Goal: Information Seeking & Learning: Learn about a topic

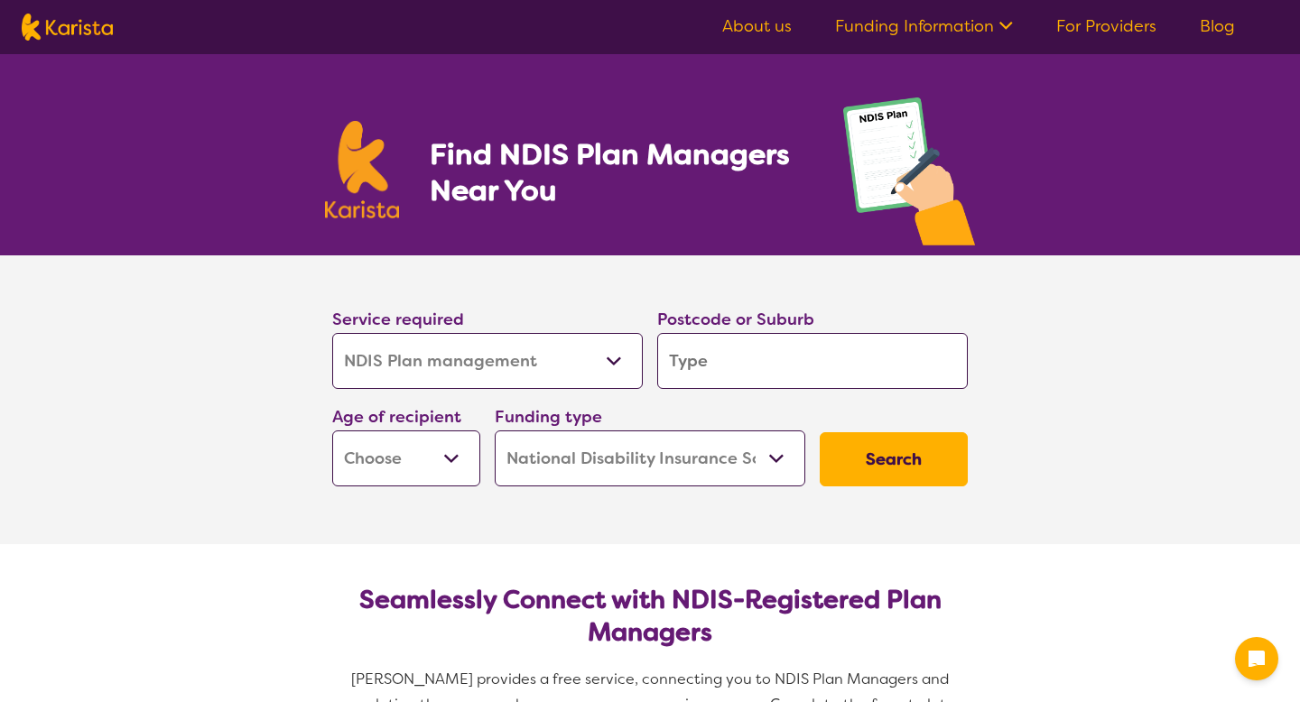
select select "NDIS Plan management"
select select "NDIS"
select select "NDIS Plan management"
select select "NDIS"
click at [500, 369] on select "Allied Health Assistant Assessment ([MEDICAL_DATA] or [MEDICAL_DATA]) Behaviour…" at bounding box center [487, 361] width 311 height 56
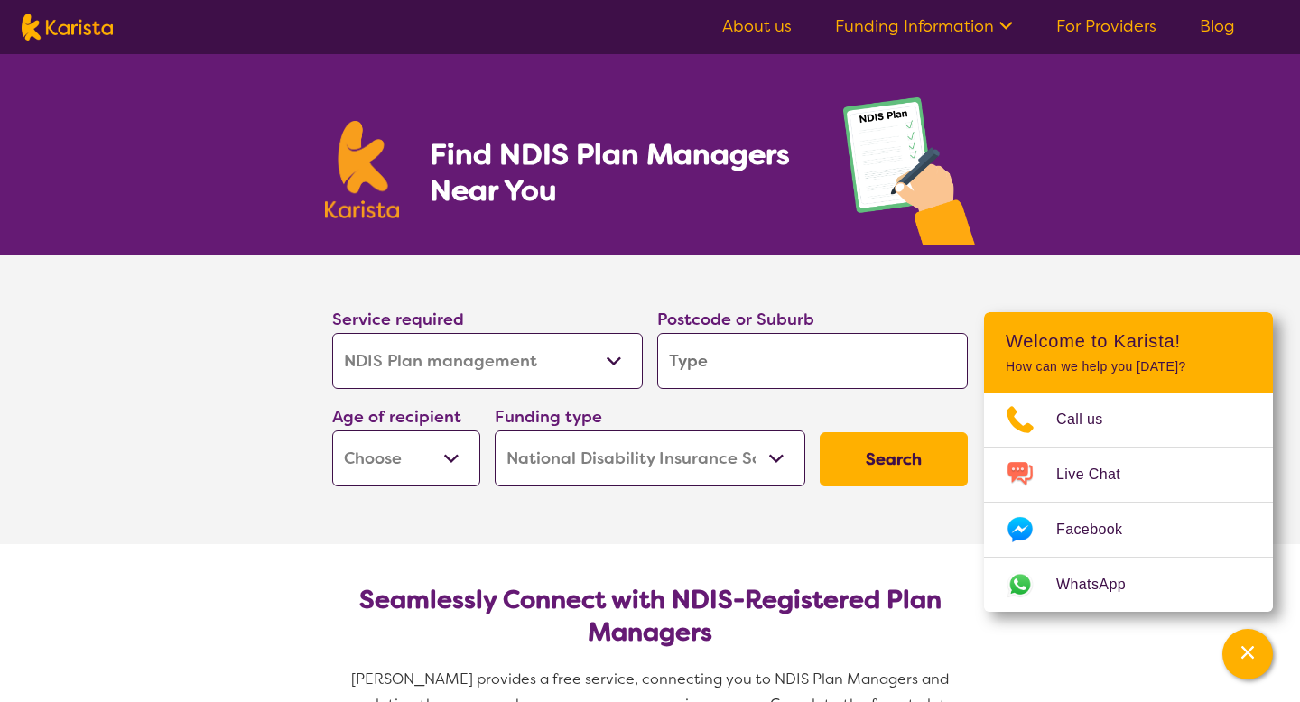
click at [332, 333] on select "Allied Health Assistant Assessment ([MEDICAL_DATA] or [MEDICAL_DATA]) Behaviour…" at bounding box center [487, 361] width 311 height 56
click at [726, 345] on input "search" at bounding box center [812, 361] width 311 height 56
type input "2"
type input "22"
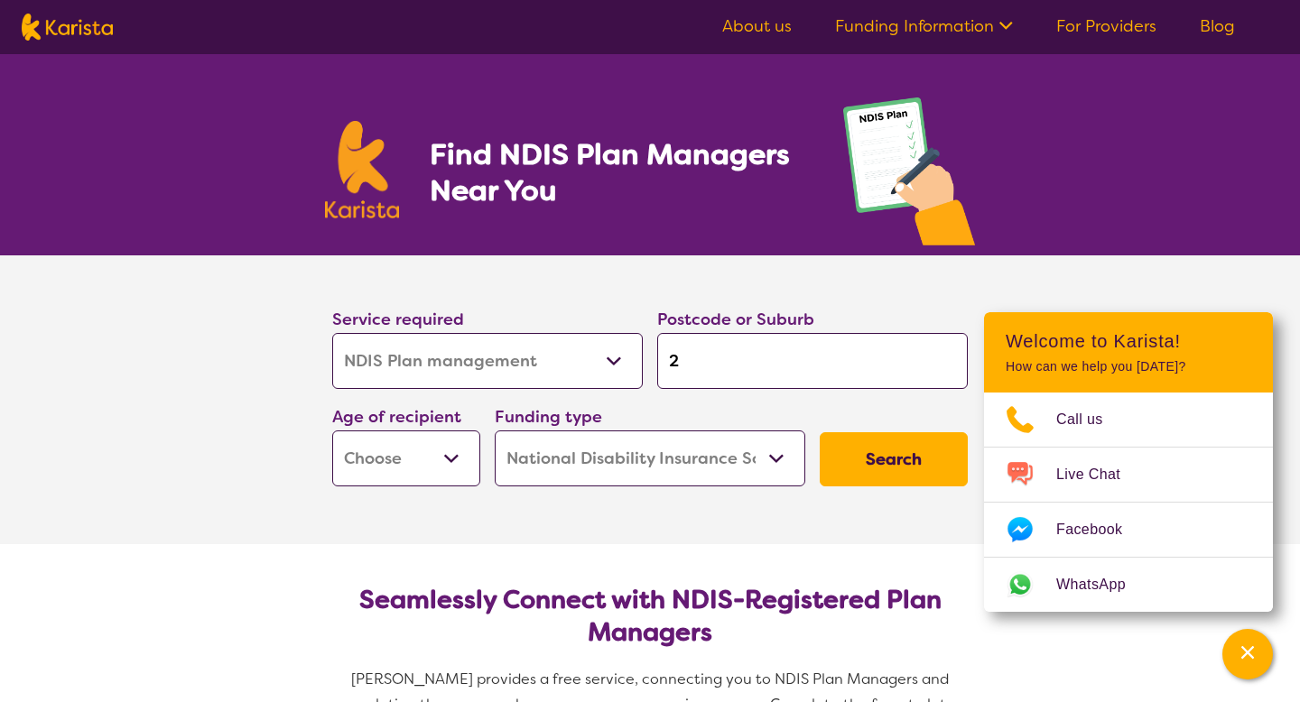
type input "22"
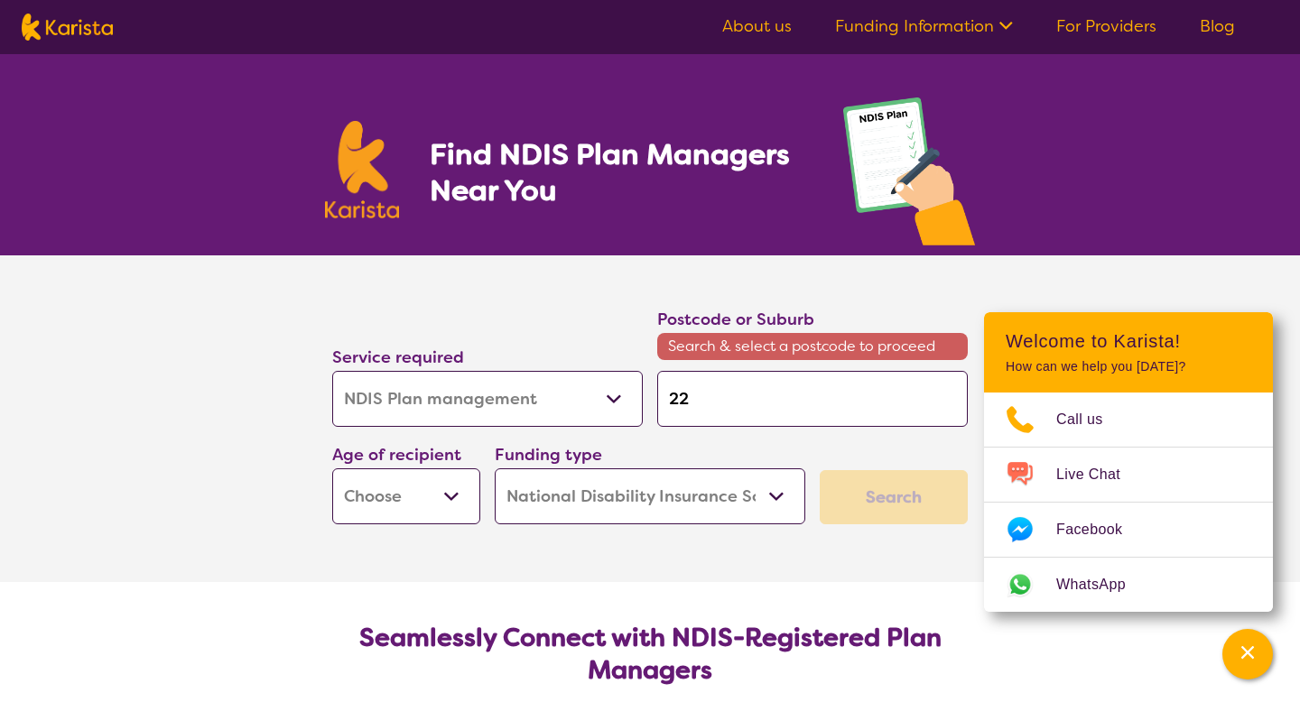
type input "228"
type input "2280"
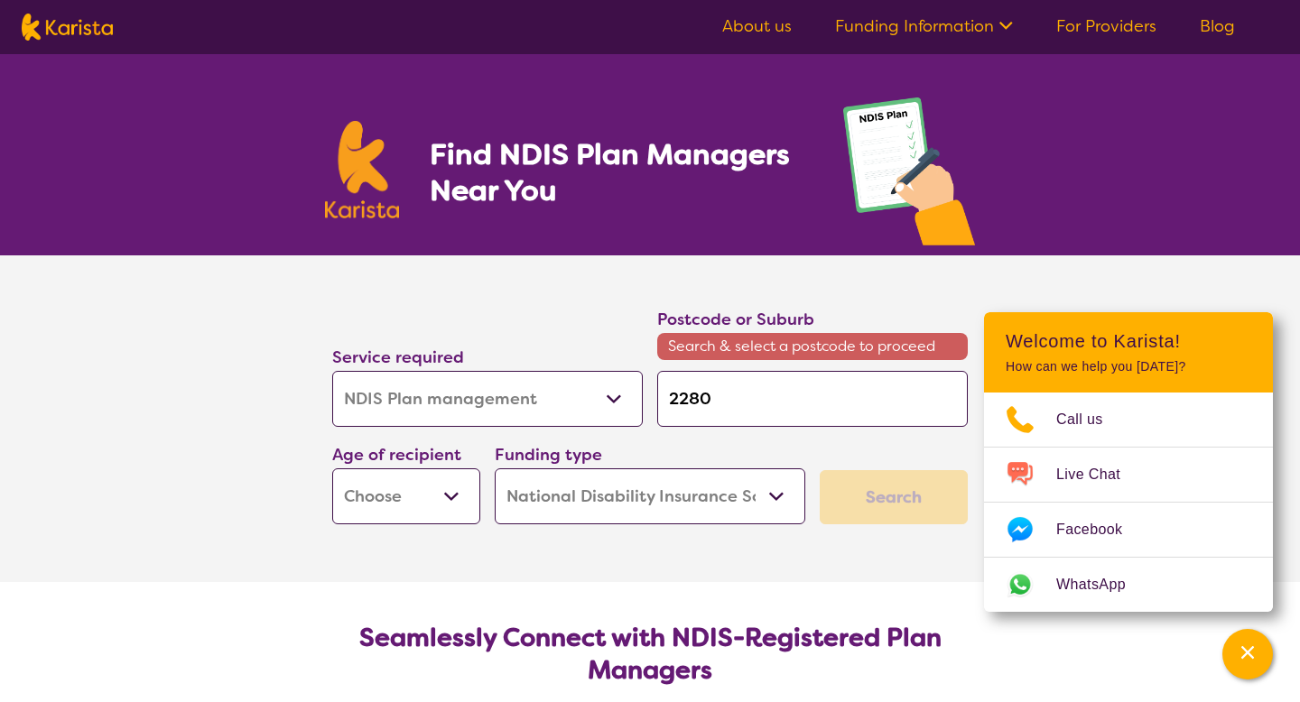
click at [820, 470] on button "Search" at bounding box center [894, 497] width 148 height 54
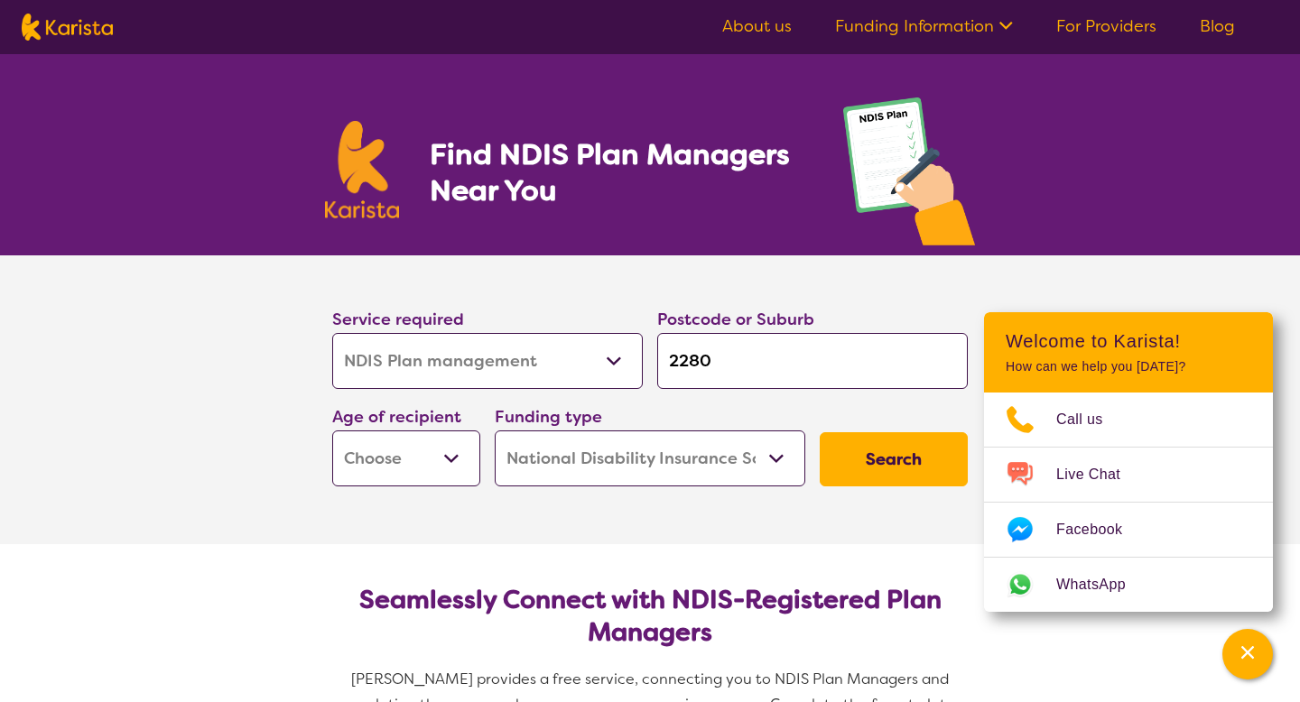
click at [824, 450] on button "Search" at bounding box center [894, 459] width 148 height 54
click at [430, 443] on select "Early Childhood - 0 to 9 Child - 10 to 11 Adolescent - 12 to 17 Adult - 18 to 6…" at bounding box center [406, 459] width 148 height 56
select select "AD"
click at [332, 431] on select "Early Childhood - 0 to 9 Child - 10 to 11 Adolescent - 12 to 17 Adult - 18 to 6…" at bounding box center [406, 459] width 148 height 56
select select "AD"
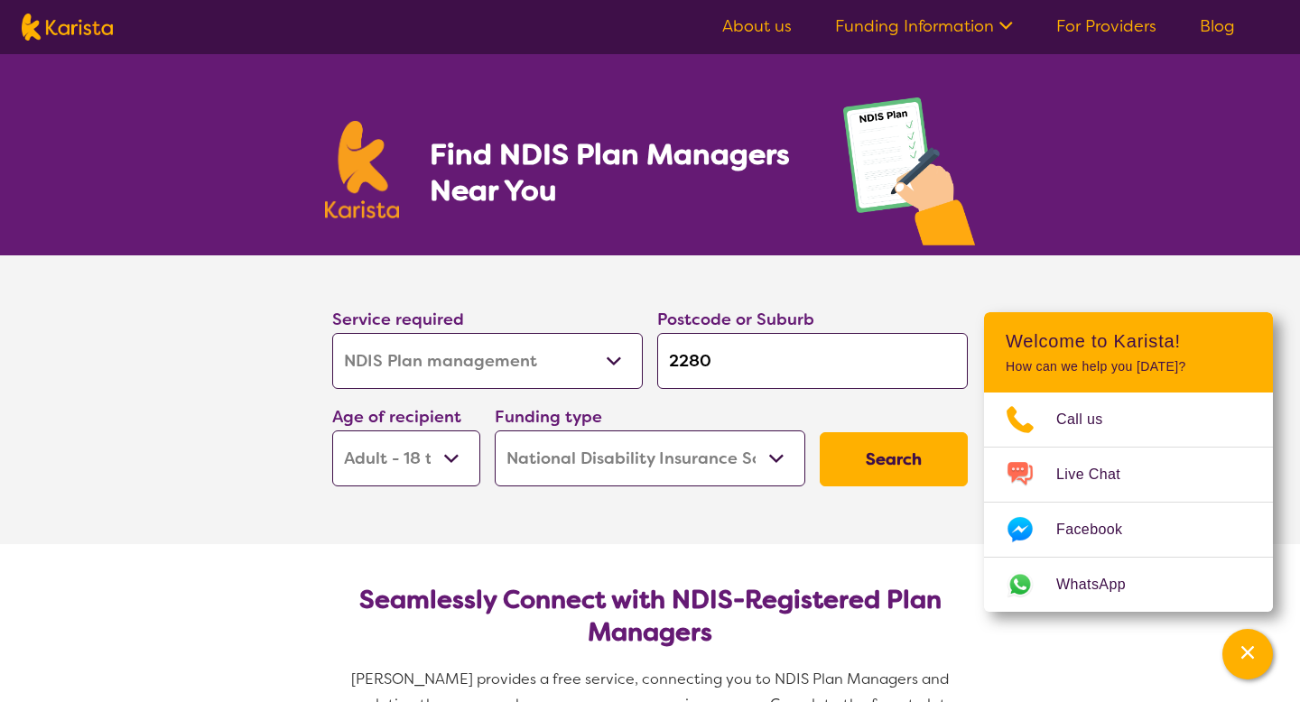
click at [891, 445] on button "Search" at bounding box center [894, 459] width 148 height 54
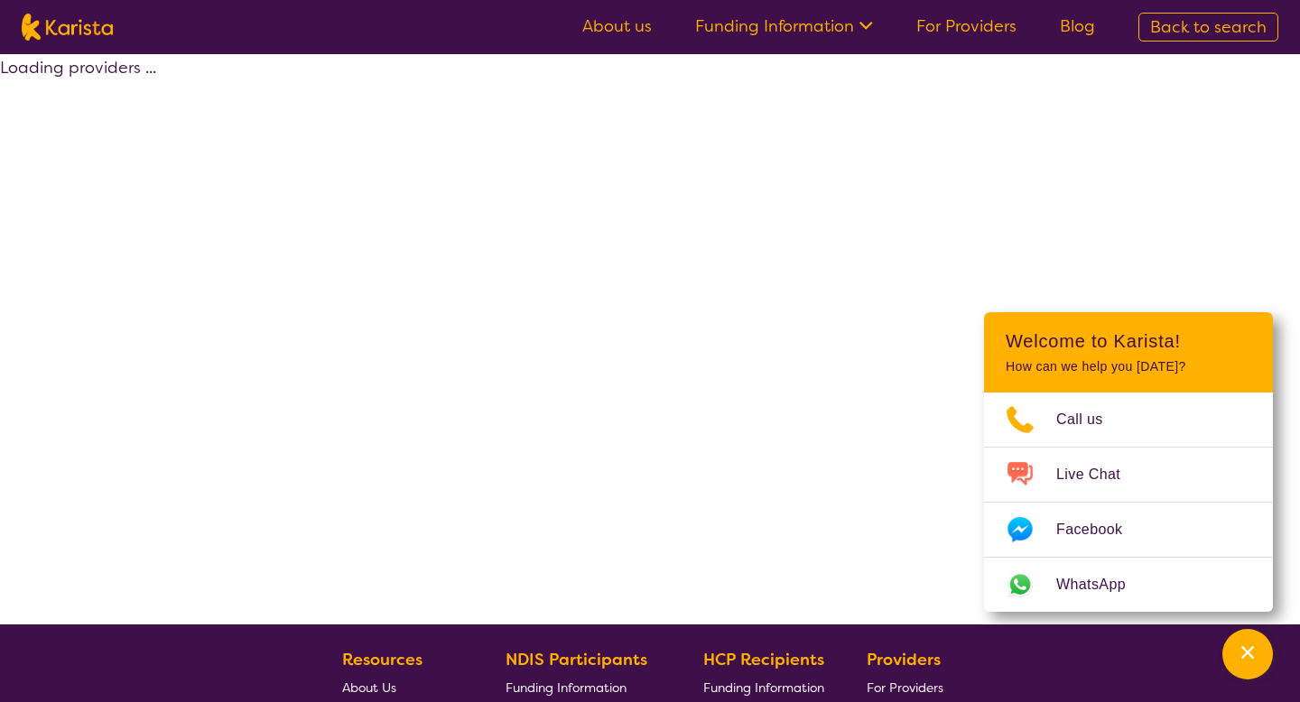
select select "by_score"
